Goal: Check status: Check status

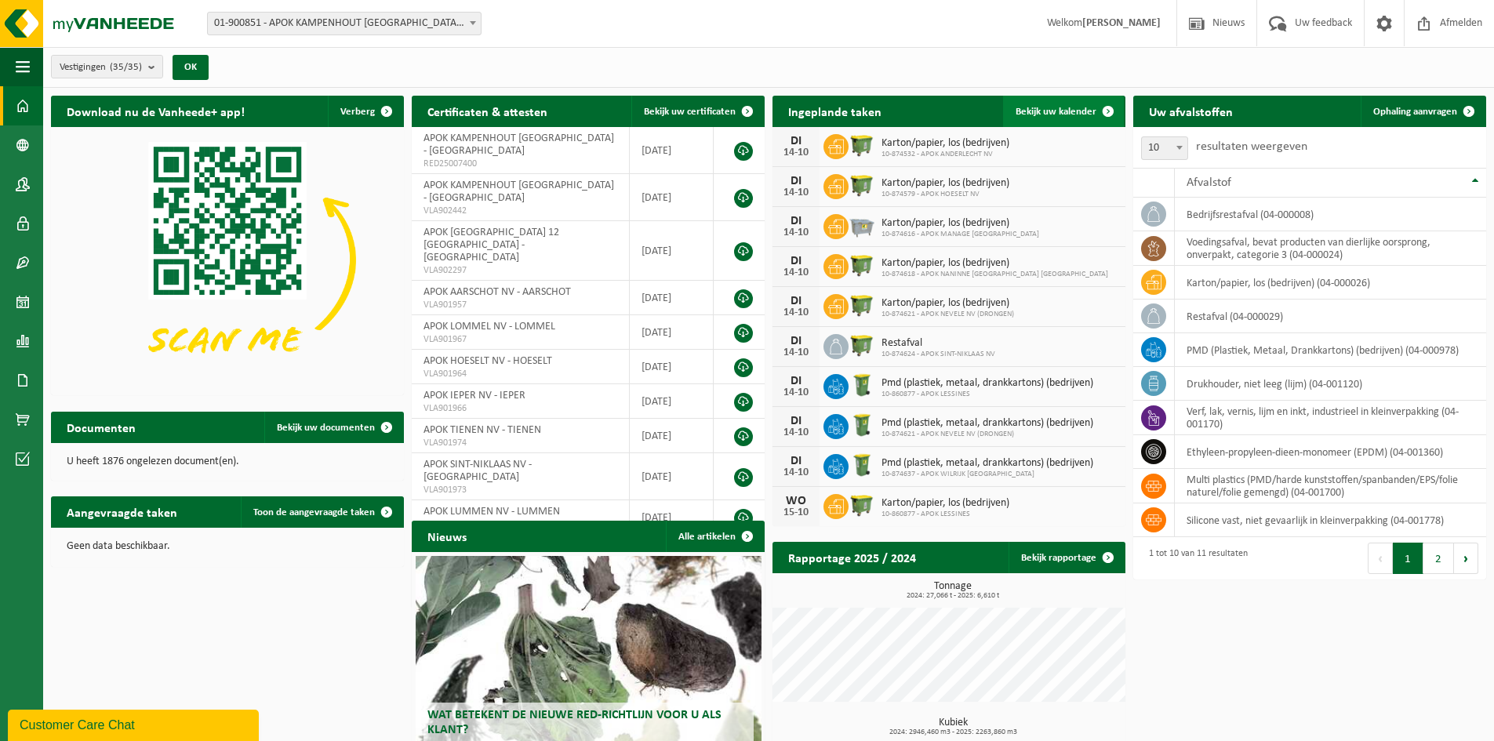
click at [1068, 113] on span "Bekijk uw kalender" at bounding box center [1055, 112] width 81 height 10
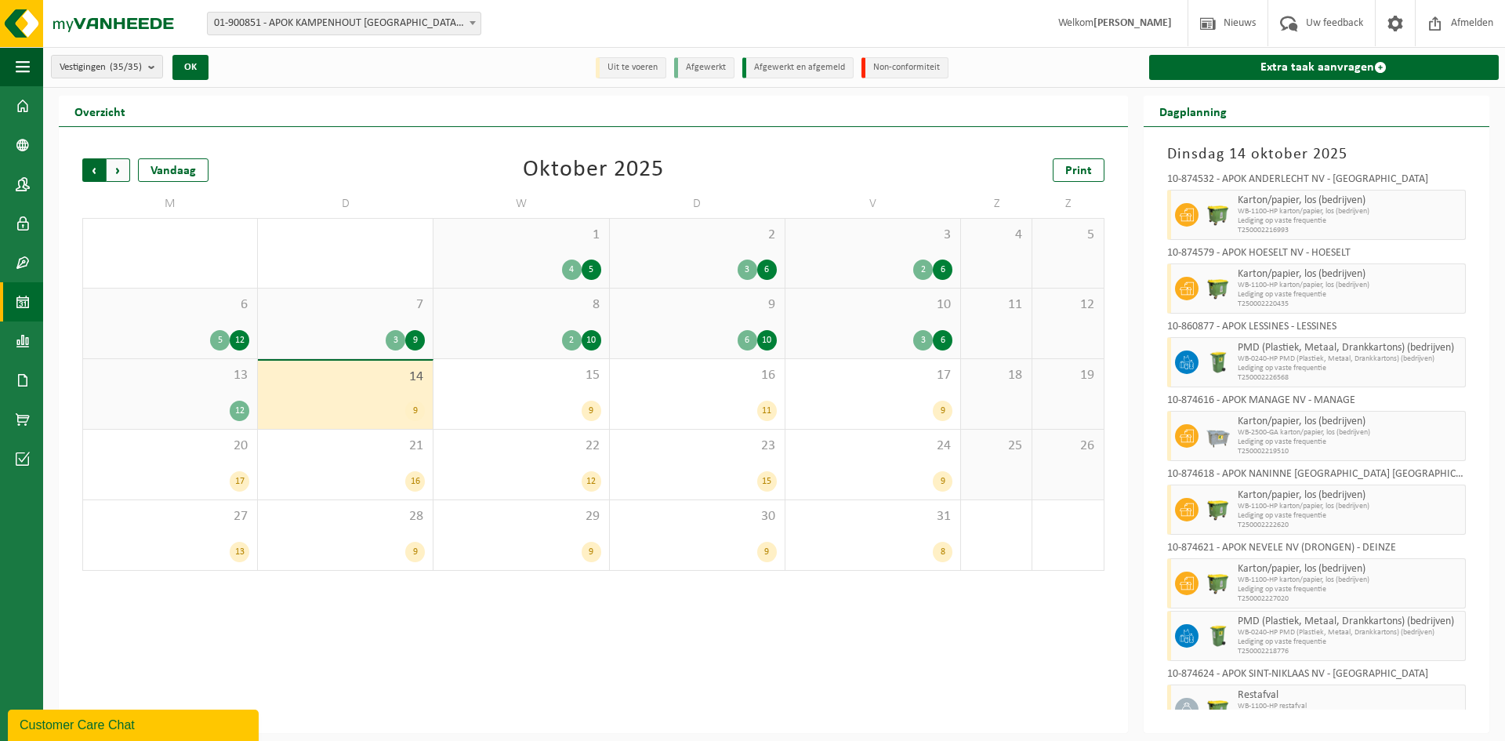
click at [125, 165] on span "Volgende" at bounding box center [119, 170] width 24 height 24
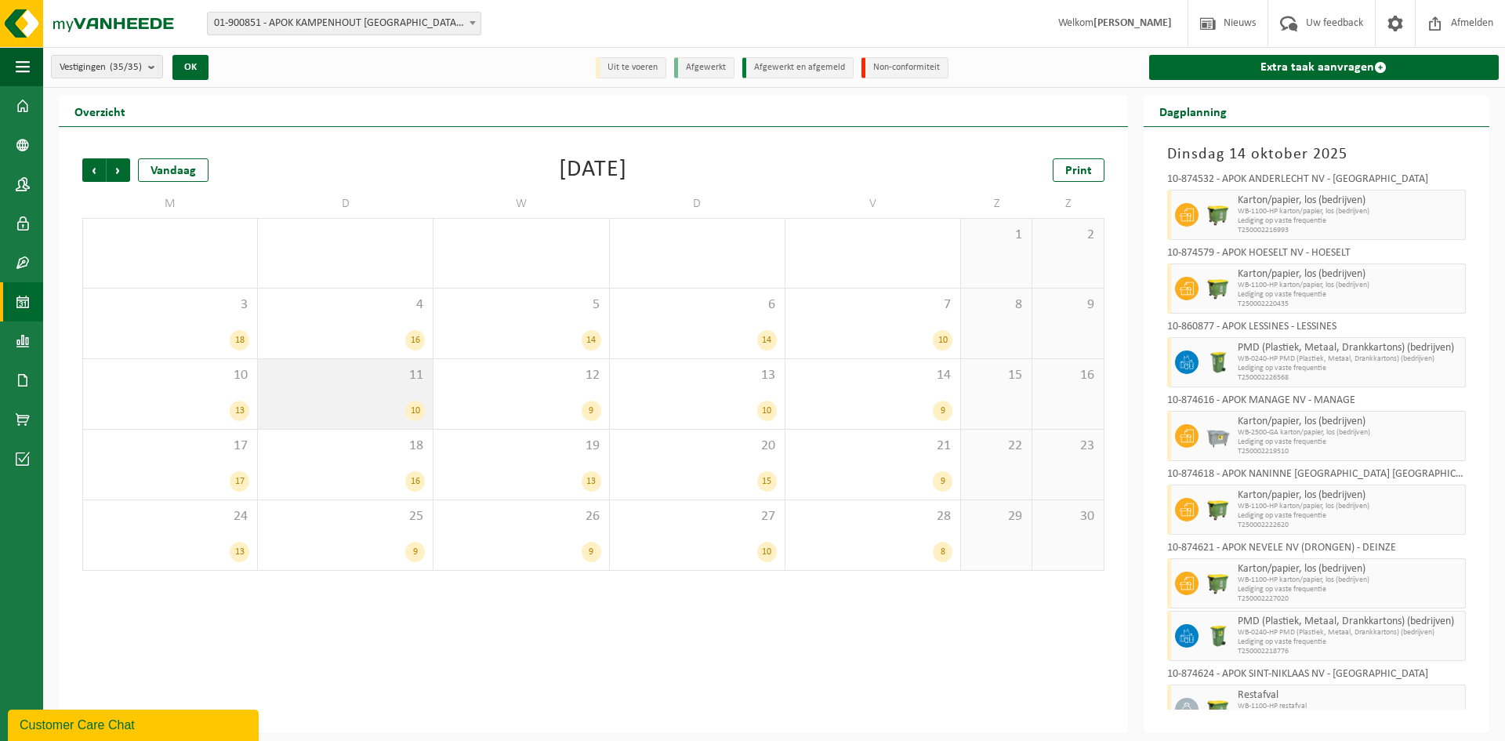
click at [406, 409] on div "10" at bounding box center [415, 411] width 20 height 20
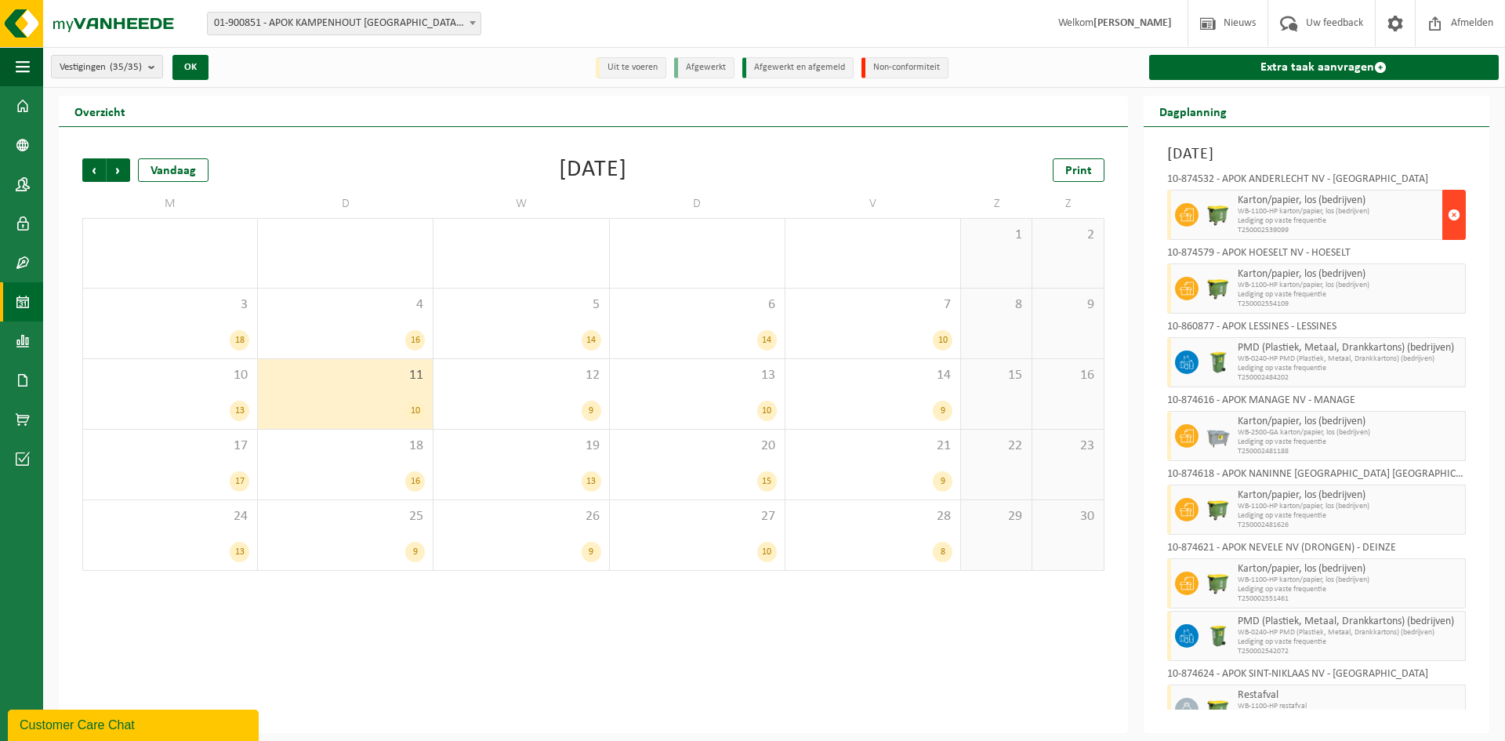
click at [1448, 207] on span "button" at bounding box center [1454, 214] width 13 height 31
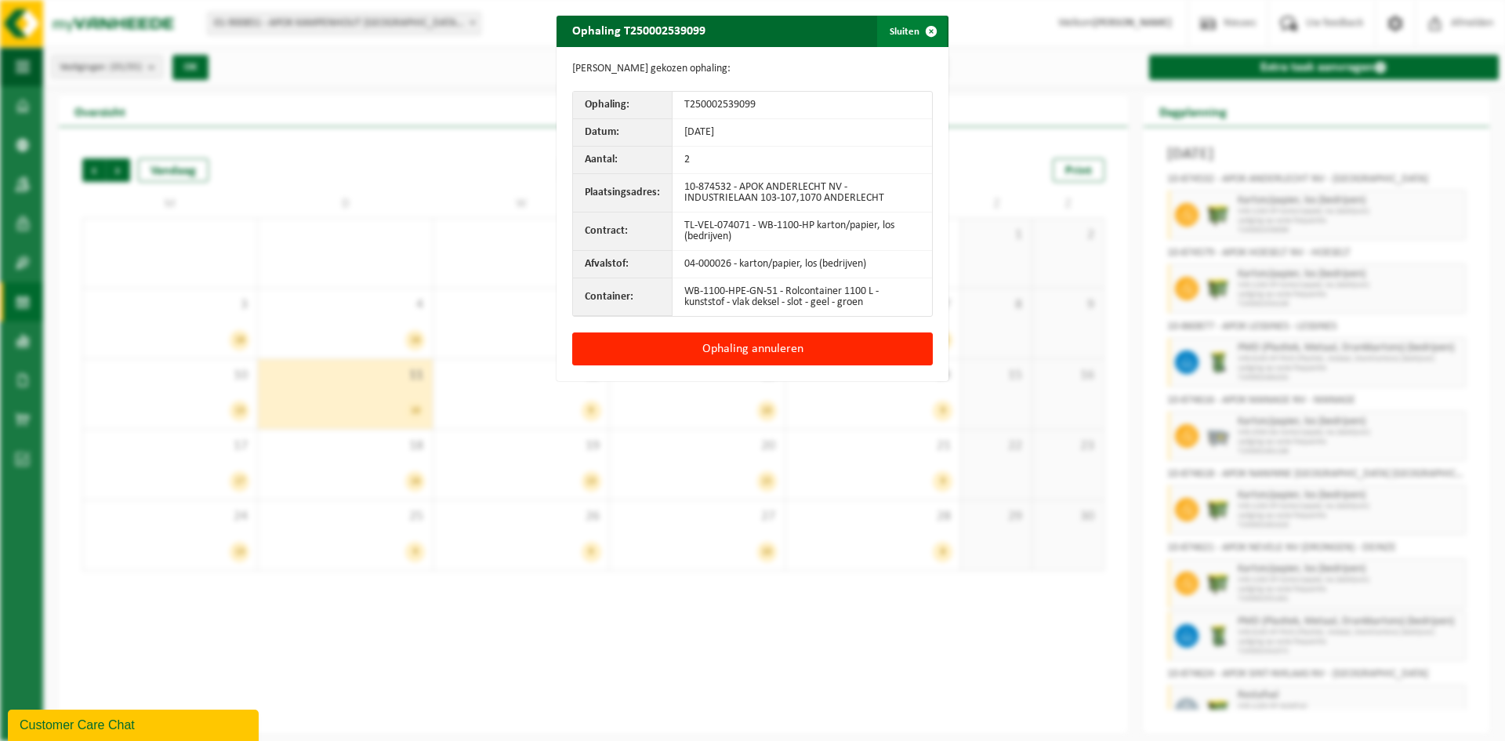
click at [924, 26] on span "button" at bounding box center [931, 31] width 31 height 31
